Goal: Task Accomplishment & Management: Manage account settings

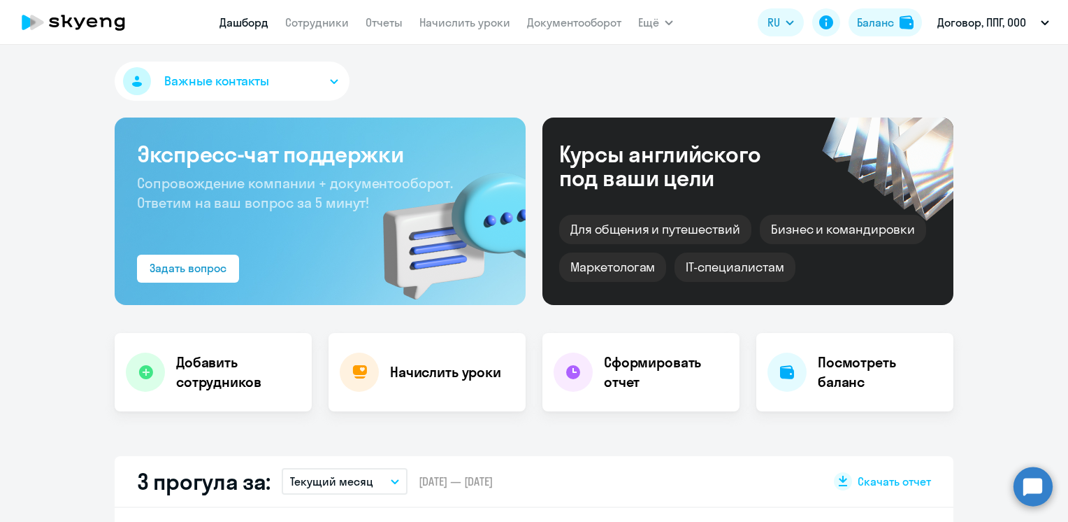
select select "30"
click at [328, 24] on link "Сотрудники" at bounding box center [317, 22] width 64 height 14
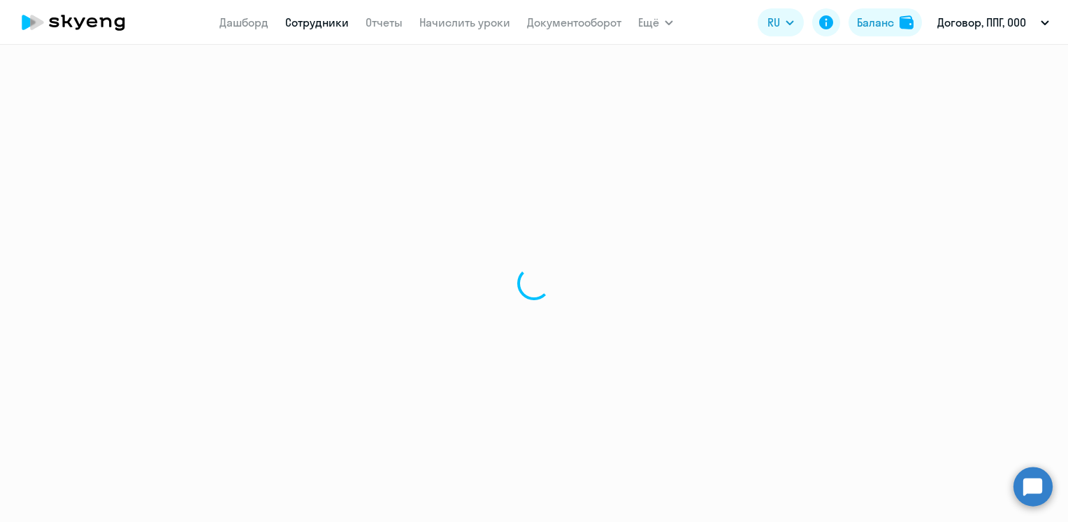
select select "30"
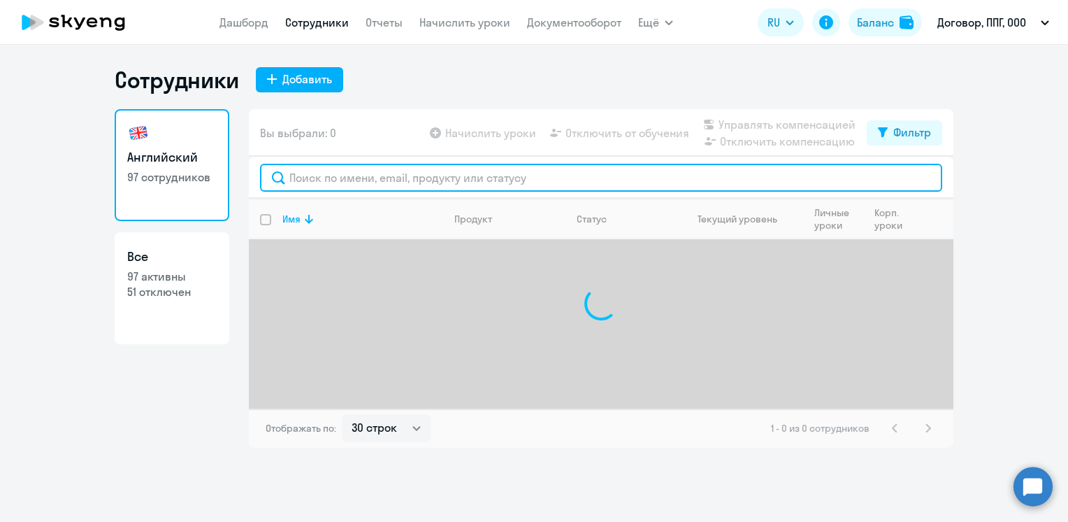
click at [391, 180] on input "text" at bounding box center [601, 178] width 682 height 28
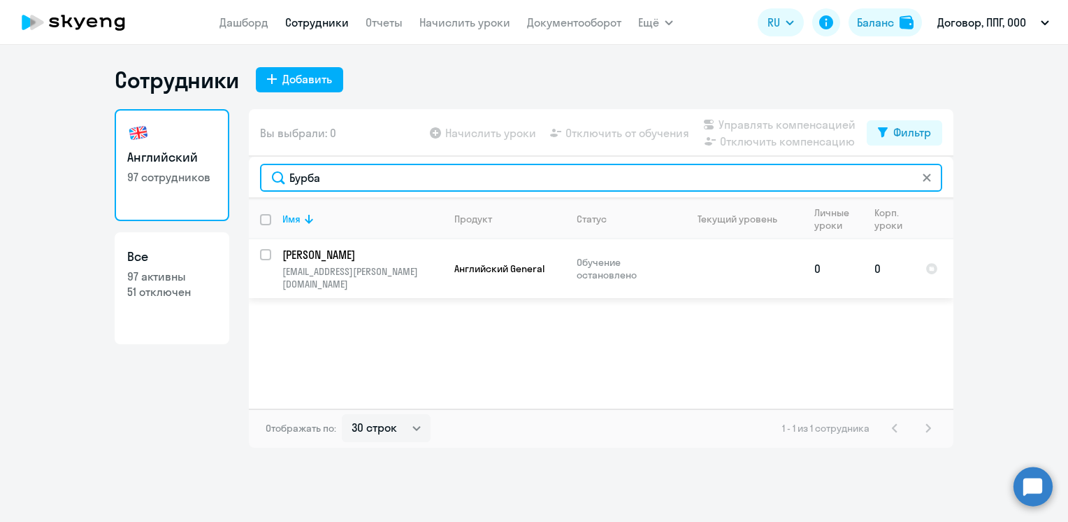
type input "Бурба"
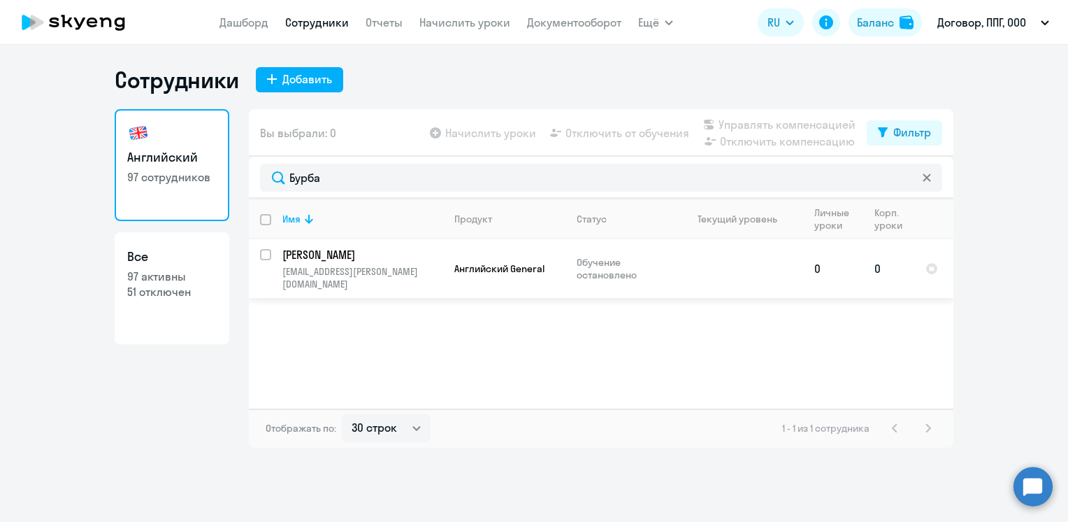
click at [267, 253] on input "select row 41689314" at bounding box center [274, 263] width 28 height 28
checkbox input "true"
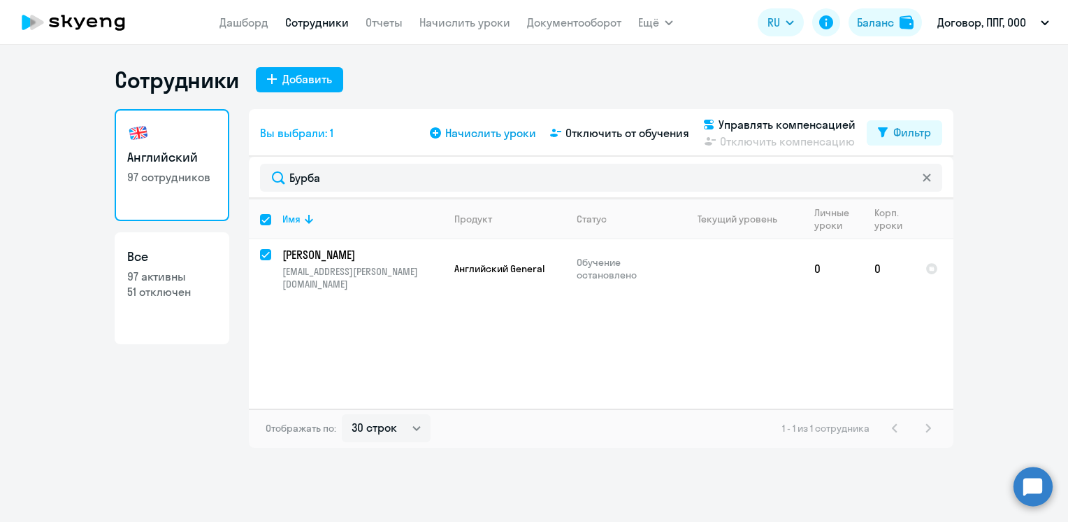
click at [480, 133] on span "Начислить уроки" at bounding box center [490, 132] width 91 height 17
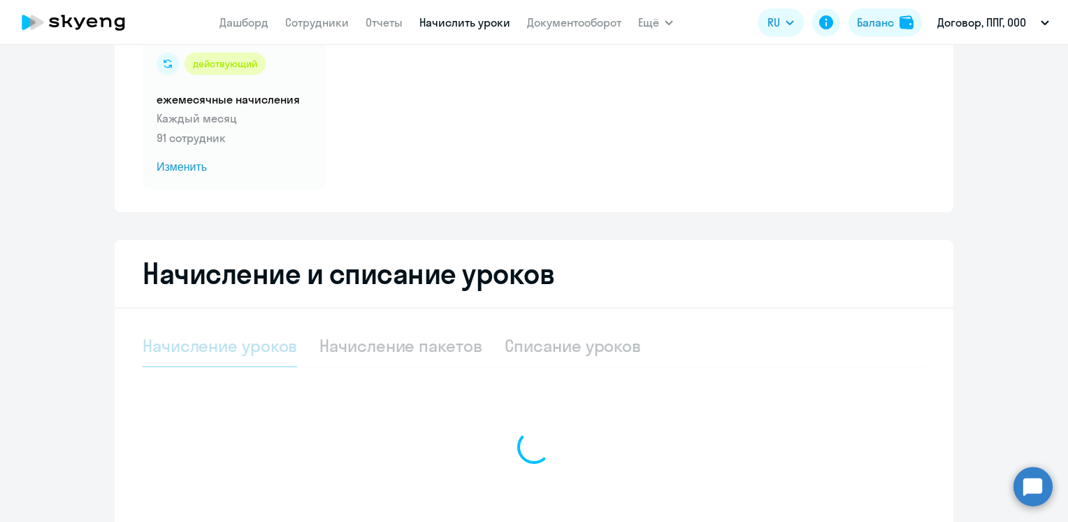
scroll to position [238, 0]
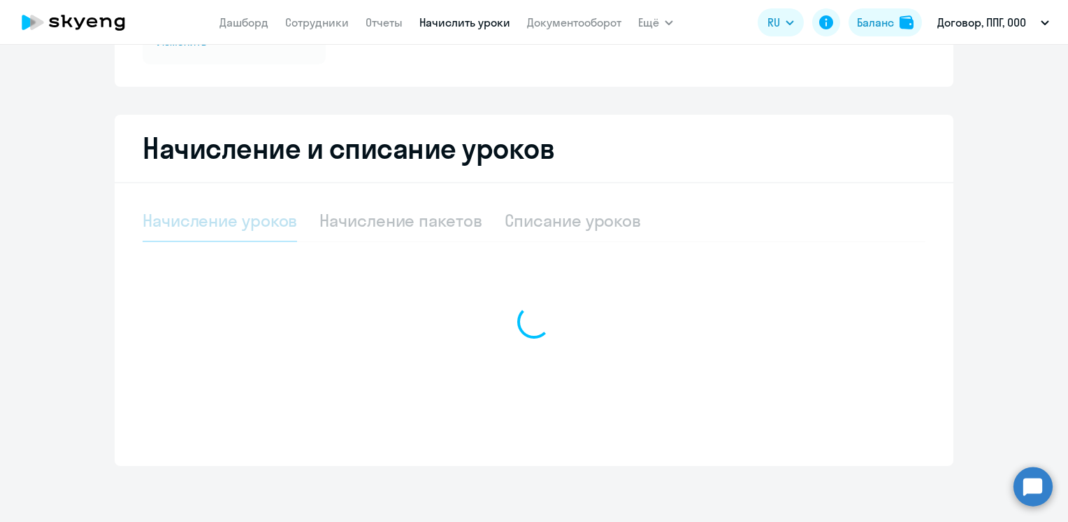
select select "10"
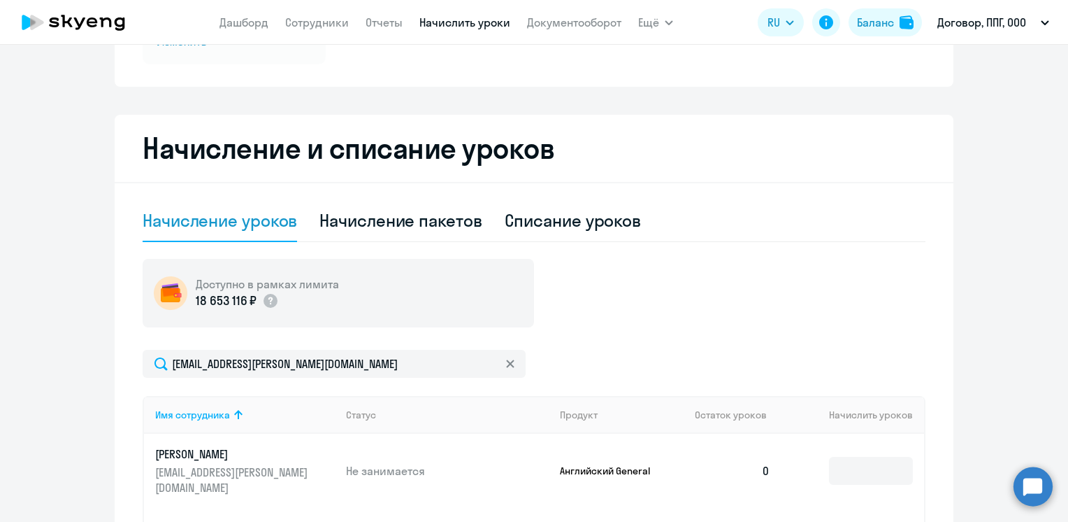
scroll to position [439, 0]
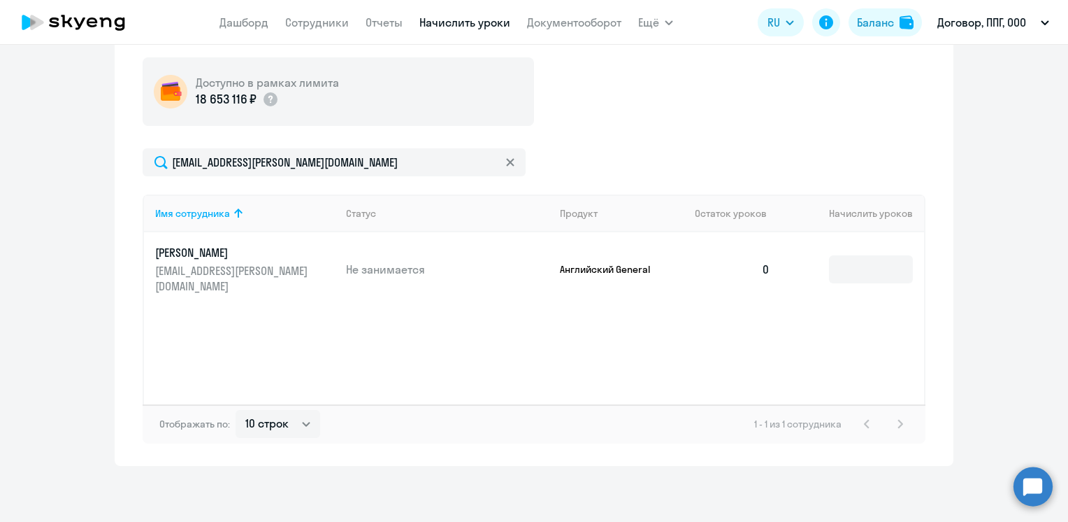
click at [868, 245] on td at bounding box center [853, 269] width 143 height 74
click at [866, 255] on input at bounding box center [871, 269] width 84 height 28
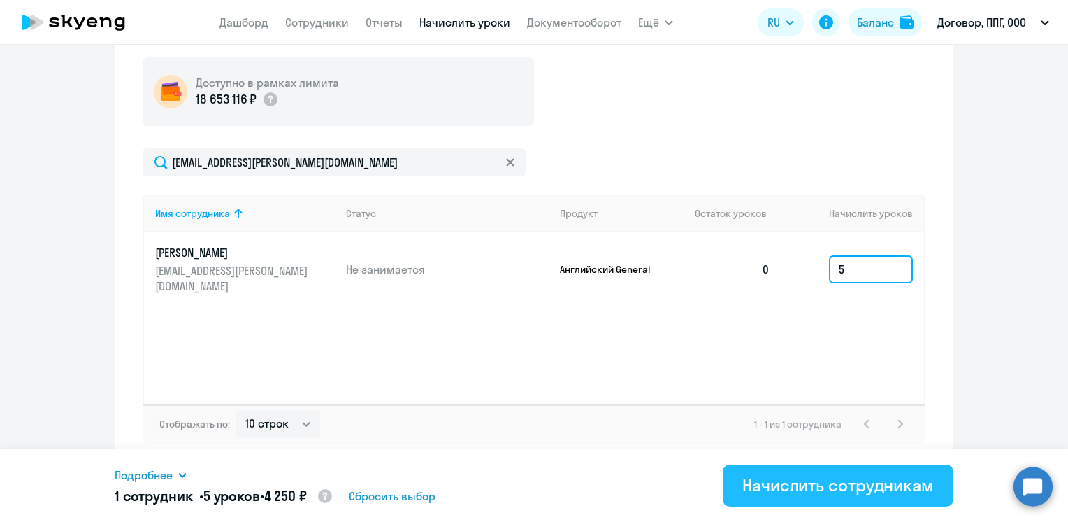
type input "5"
click at [812, 485] on div "Начислить сотрудникам" at bounding box center [839, 484] width 192 height 22
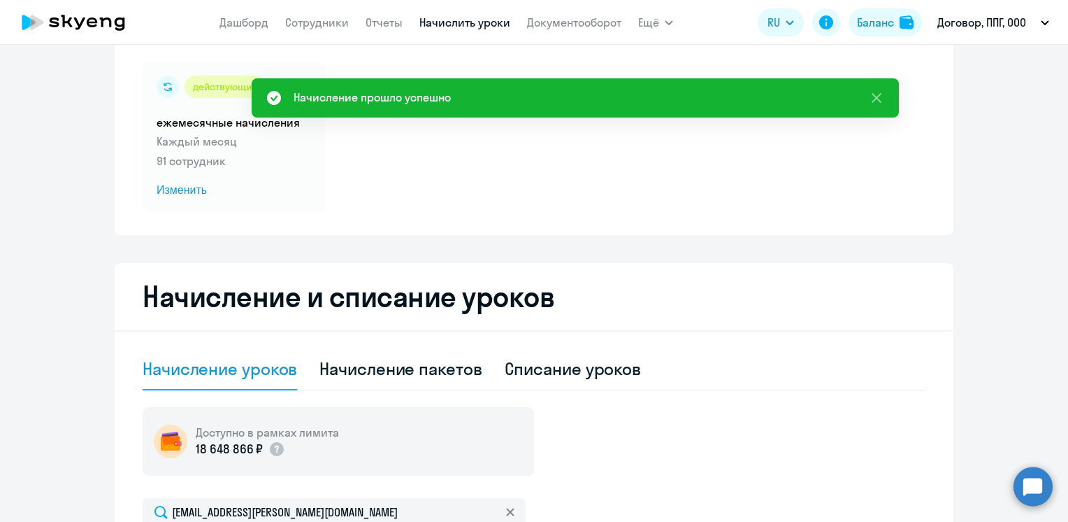
scroll to position [89, 0]
click at [163, 189] on span "Изменить" at bounding box center [234, 190] width 155 height 17
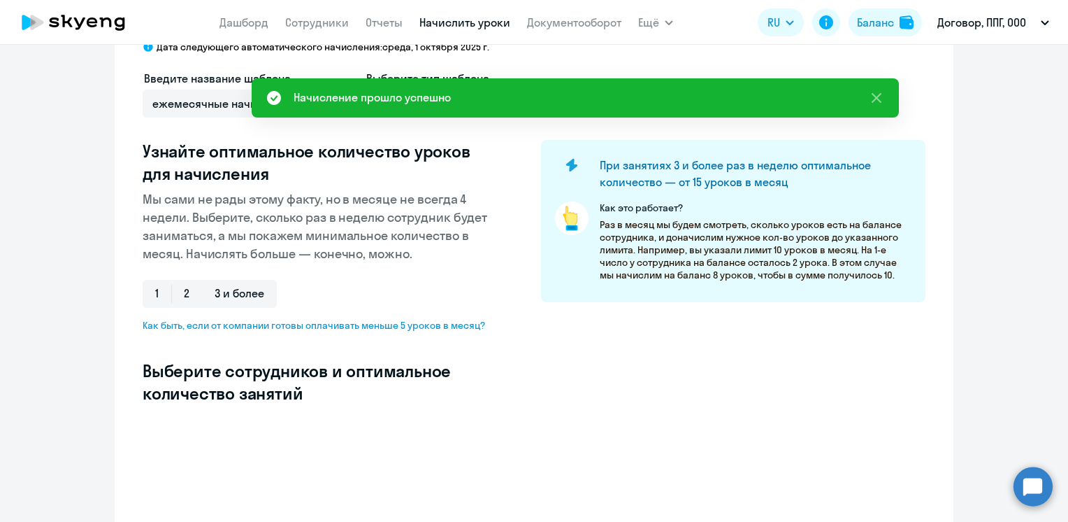
scroll to position [299, 0]
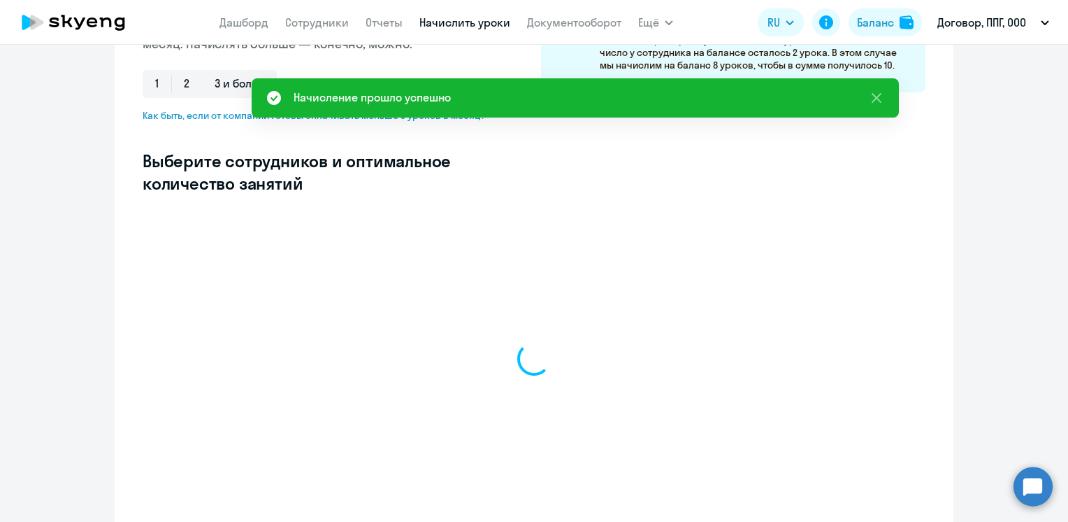
select select "10"
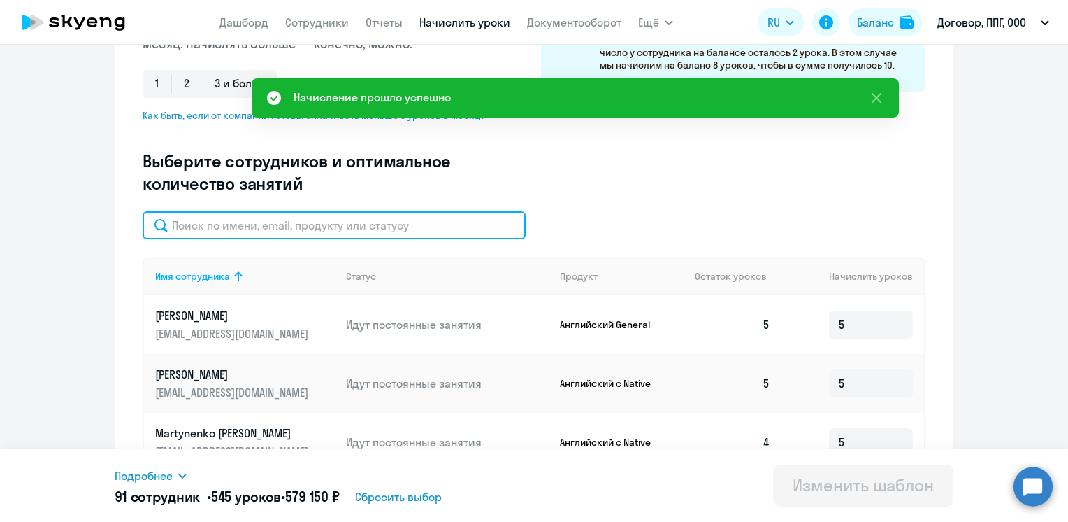
click at [338, 231] on input "text" at bounding box center [334, 225] width 383 height 28
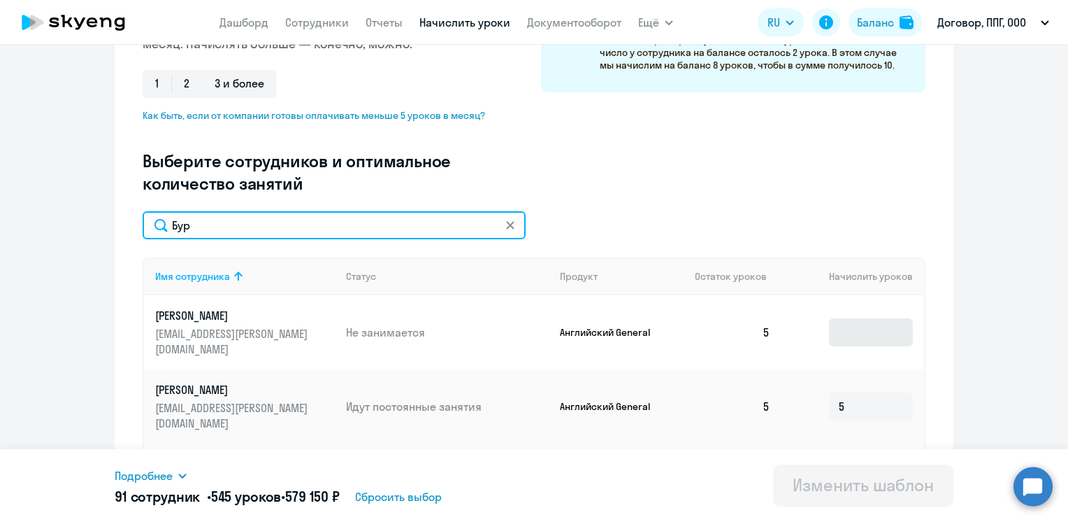
type input "Бур"
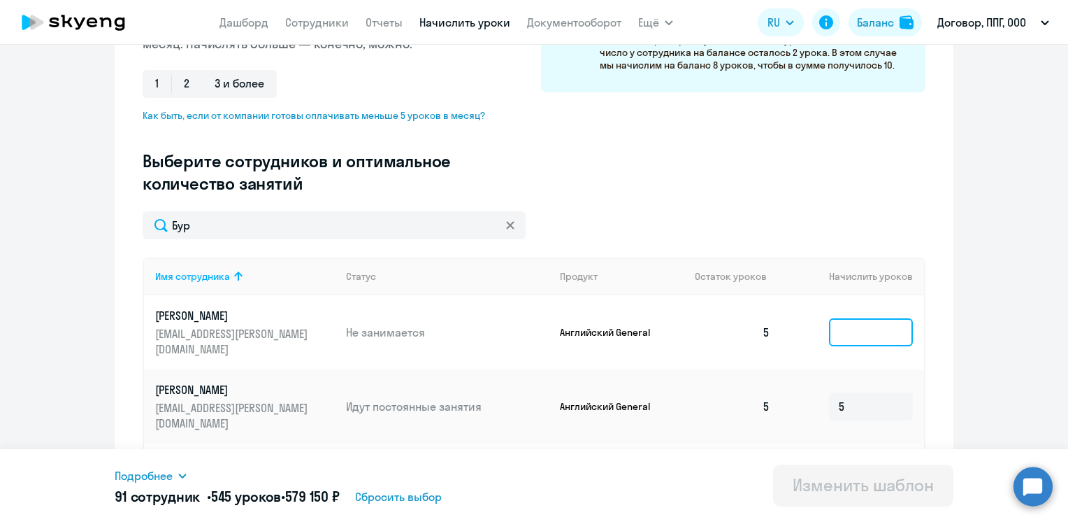
click at [859, 331] on input at bounding box center [871, 332] width 84 height 28
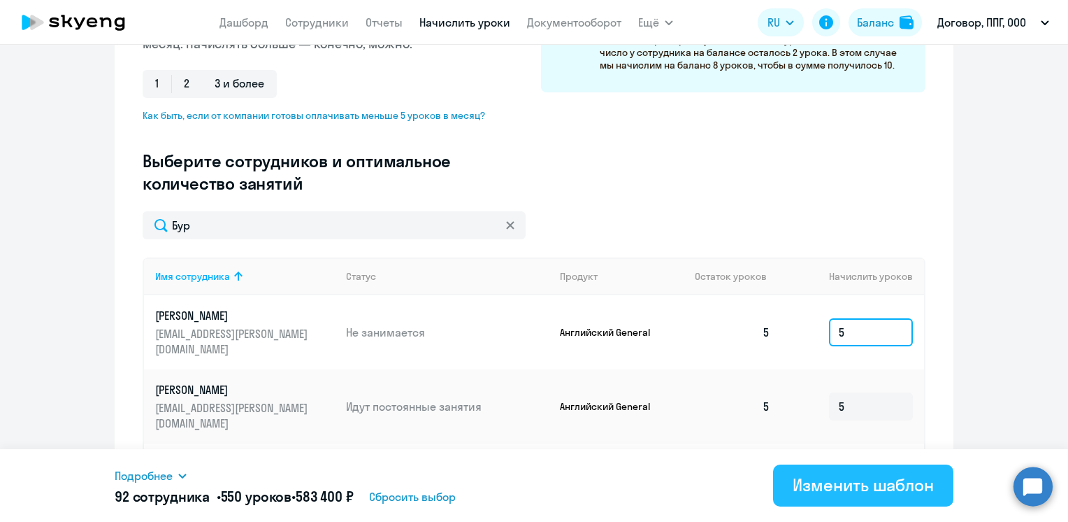
type input "5"
click at [851, 485] on div "Изменить шаблон" at bounding box center [863, 484] width 141 height 22
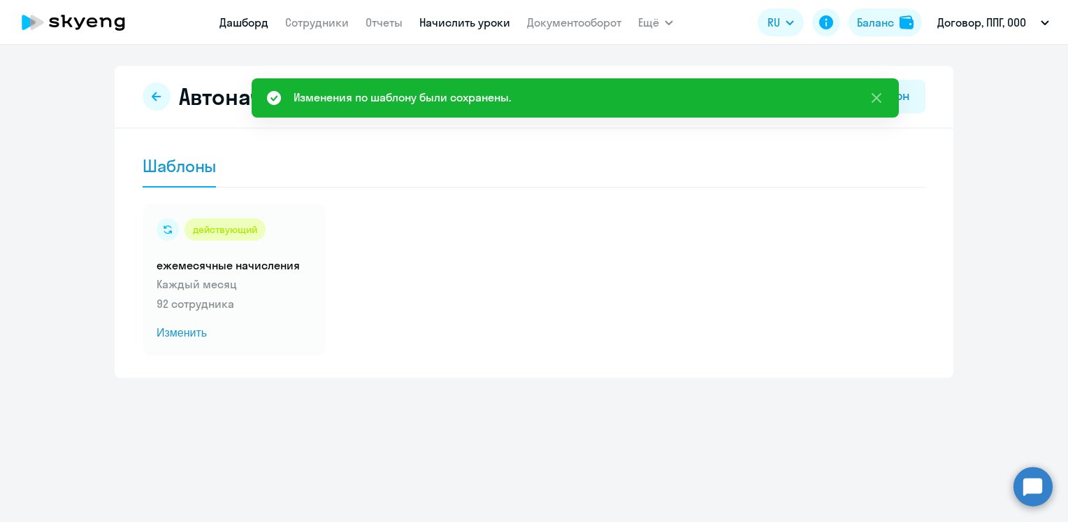
click at [243, 25] on link "Дашборд" at bounding box center [244, 22] width 49 height 14
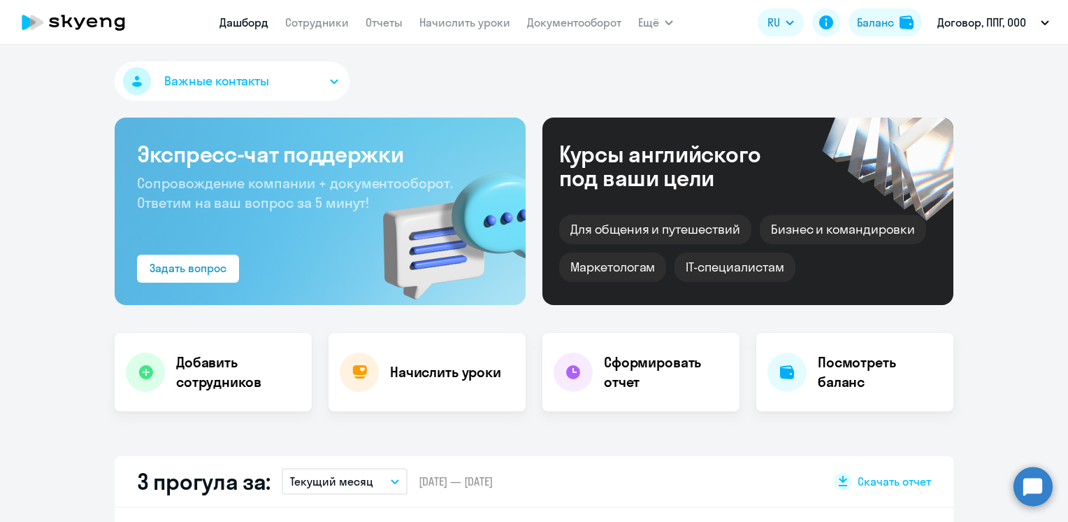
select select "30"
